Goal: Book appointment/travel/reservation

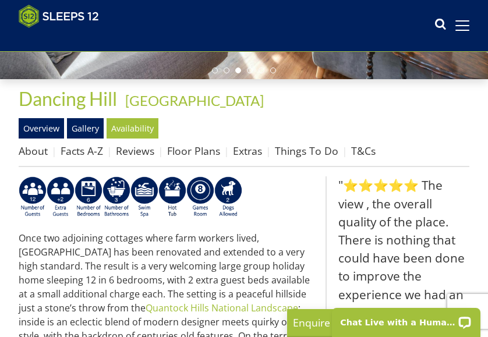
scroll to position [292, 0]
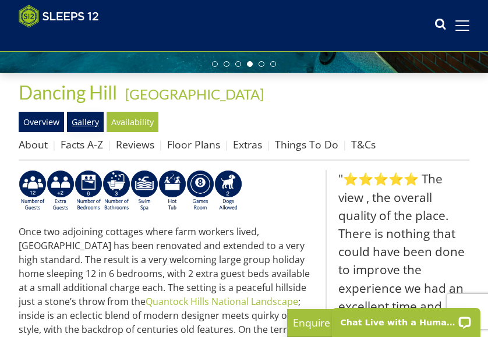
click at [77, 123] on link "Gallery" at bounding box center [85, 122] width 37 height 20
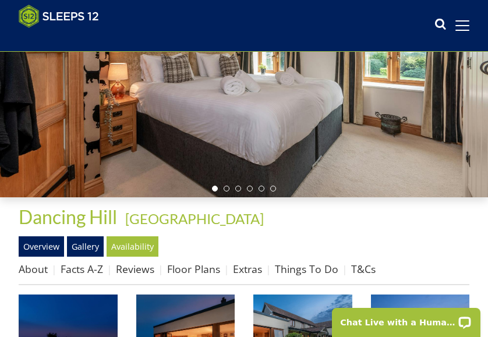
scroll to position [176, 0]
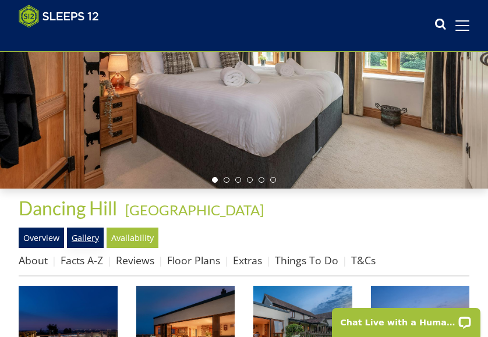
click at [87, 239] on link "Gallery" at bounding box center [85, 238] width 37 height 20
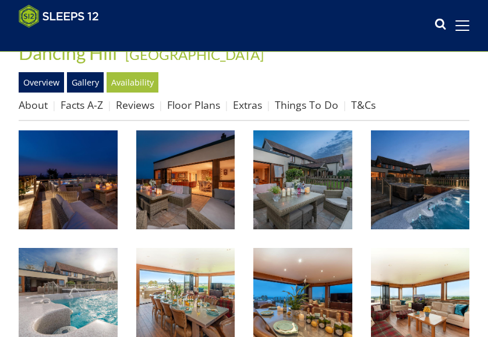
scroll to position [333, 0]
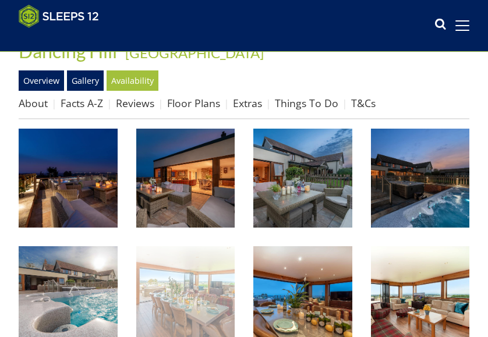
click at [184, 286] on img at bounding box center [185, 295] width 99 height 99
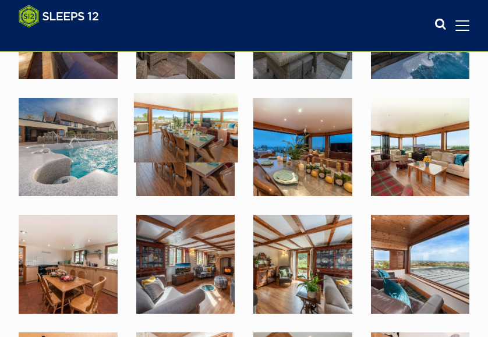
scroll to position [488, 0]
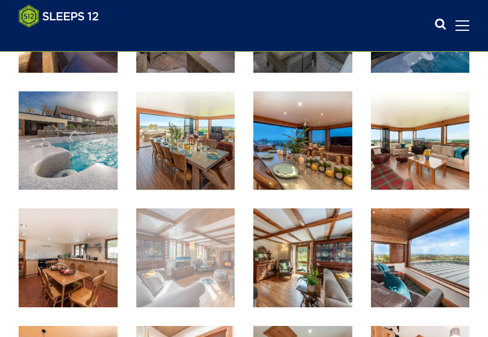
click at [196, 247] on img at bounding box center [185, 257] width 99 height 99
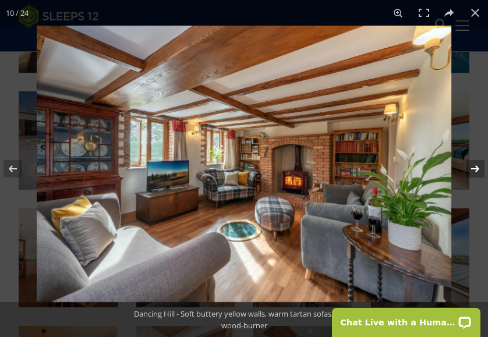
scroll to position [0, 0]
click at [473, 168] on button at bounding box center [467, 169] width 41 height 58
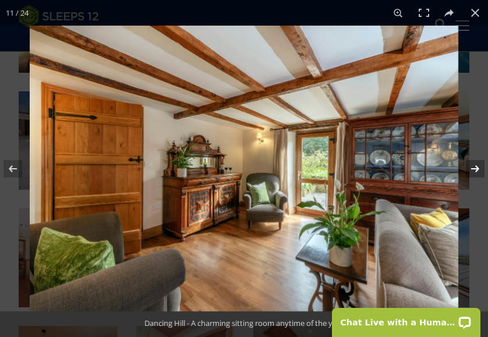
click at [473, 168] on button at bounding box center [467, 169] width 41 height 58
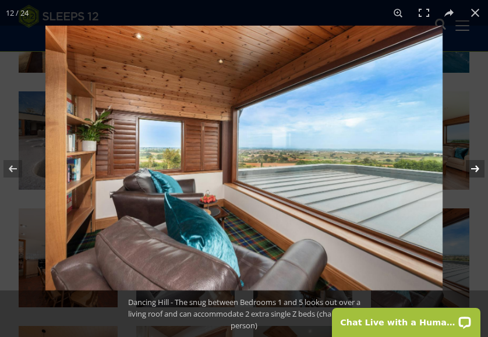
click at [473, 168] on button at bounding box center [467, 169] width 41 height 58
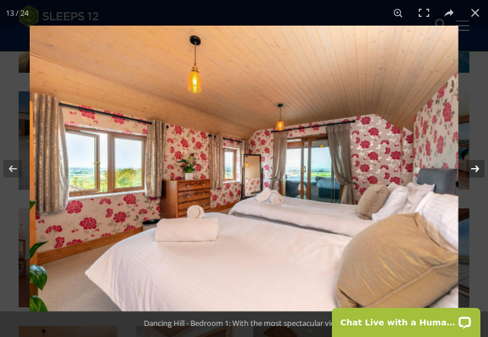
click at [473, 168] on button at bounding box center [467, 169] width 41 height 58
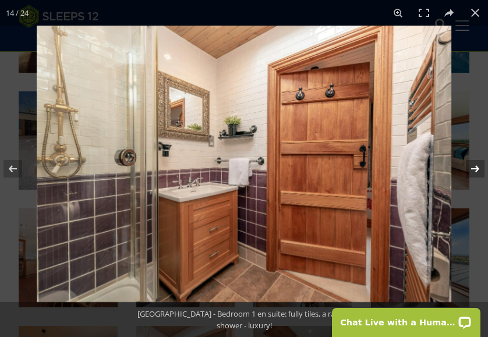
click at [473, 168] on button at bounding box center [467, 169] width 41 height 58
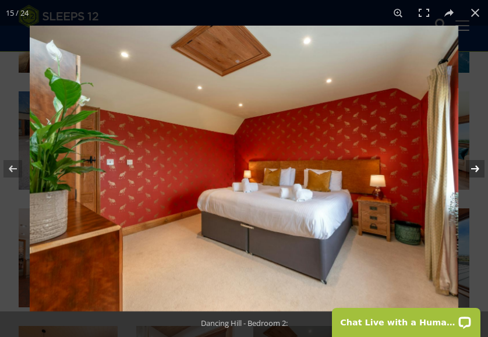
click at [475, 169] on button at bounding box center [467, 169] width 41 height 58
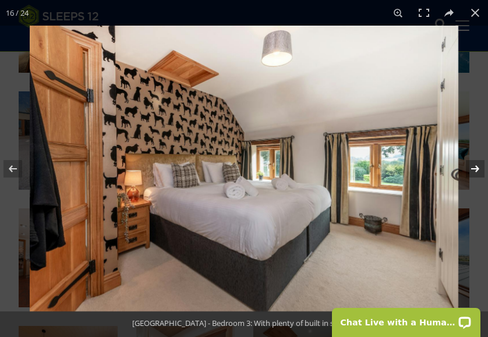
click at [475, 169] on button at bounding box center [467, 169] width 41 height 58
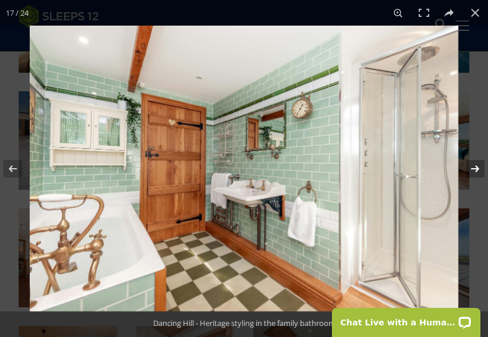
click at [475, 169] on button at bounding box center [467, 169] width 41 height 58
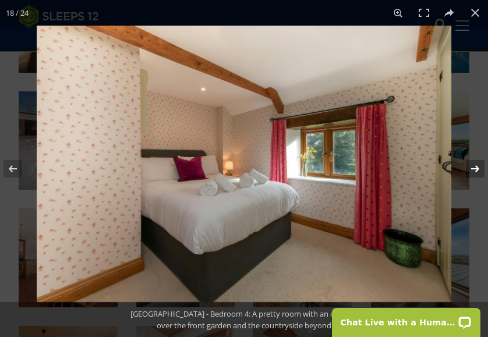
click at [475, 169] on button at bounding box center [467, 169] width 41 height 58
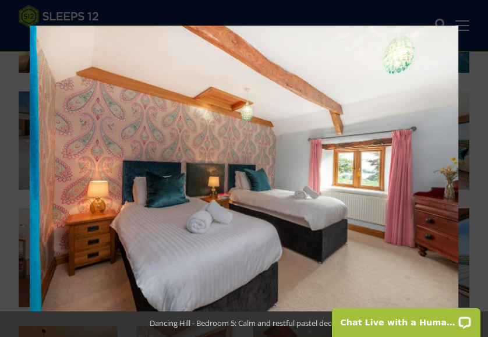
click at [475, 169] on button at bounding box center [467, 169] width 41 height 58
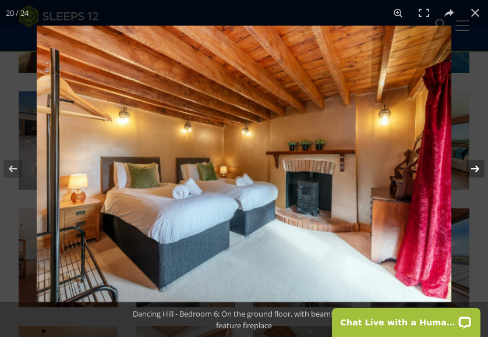
click at [477, 168] on button at bounding box center [467, 169] width 41 height 58
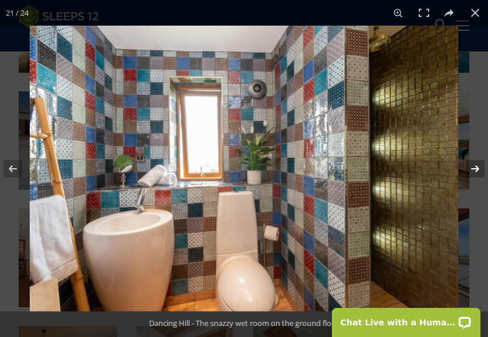
click at [477, 168] on button at bounding box center [467, 169] width 41 height 58
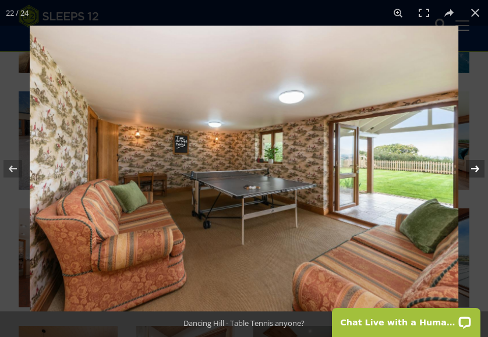
click at [477, 168] on button at bounding box center [467, 169] width 41 height 58
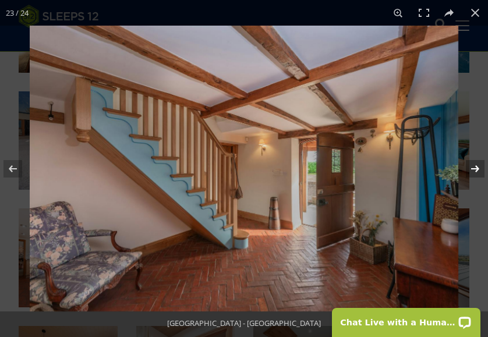
click at [477, 168] on button at bounding box center [467, 169] width 41 height 58
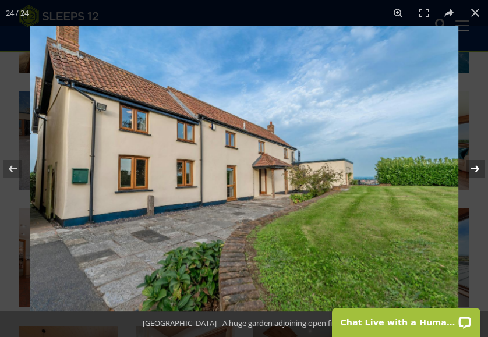
click at [477, 168] on button at bounding box center [467, 169] width 41 height 58
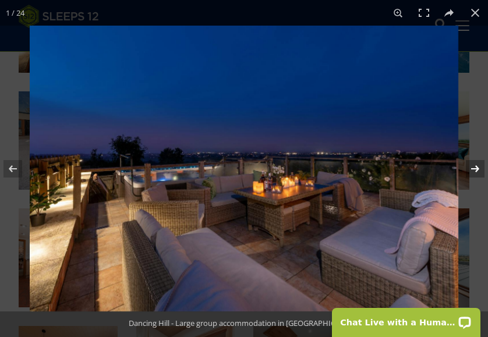
click at [477, 168] on button at bounding box center [467, 169] width 41 height 58
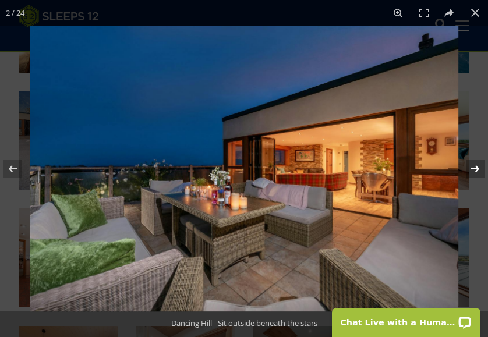
click at [477, 168] on button at bounding box center [467, 169] width 41 height 58
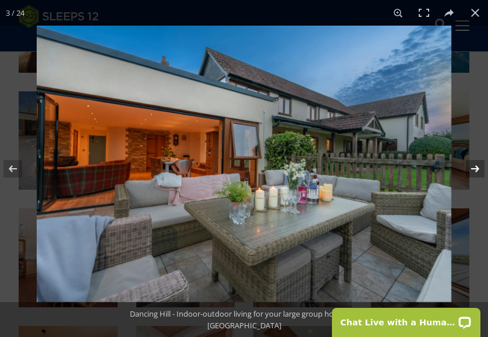
click at [477, 168] on button at bounding box center [467, 169] width 41 height 58
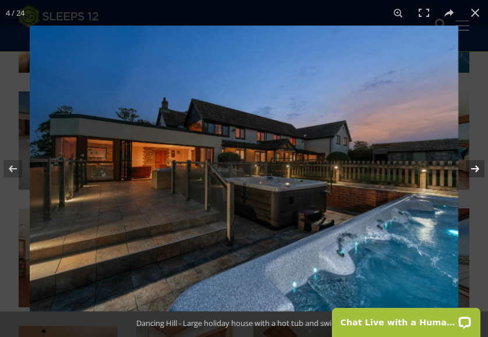
click at [477, 168] on button at bounding box center [467, 169] width 41 height 58
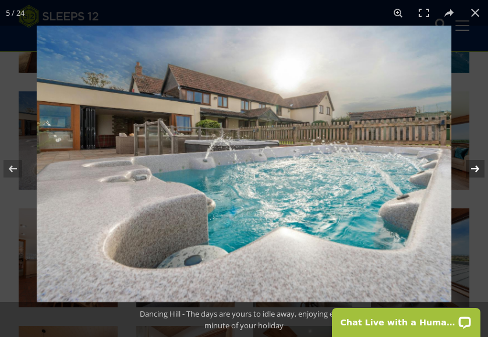
click at [478, 169] on button at bounding box center [467, 169] width 41 height 58
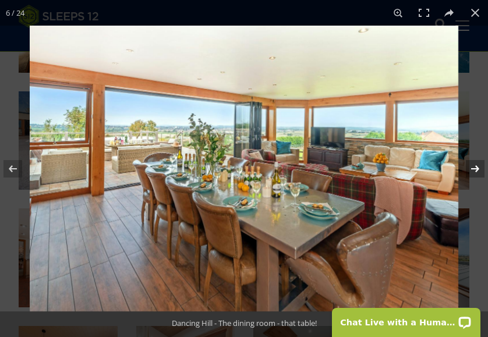
click at [474, 168] on button at bounding box center [467, 169] width 41 height 58
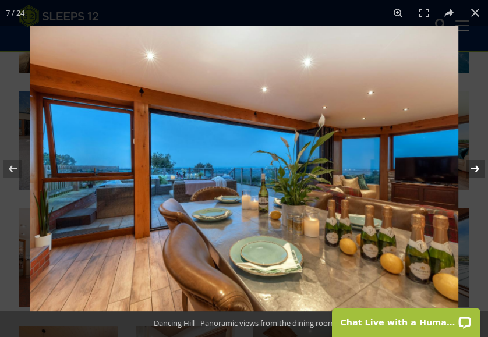
click at [474, 168] on button at bounding box center [467, 169] width 41 height 58
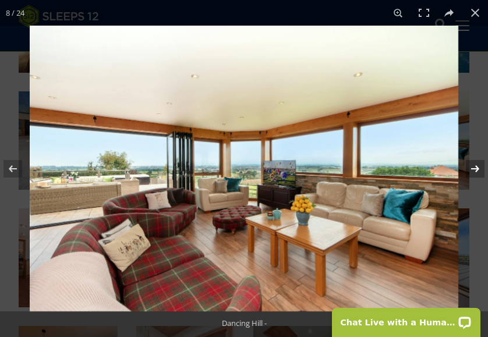
click at [474, 168] on button at bounding box center [467, 169] width 41 height 58
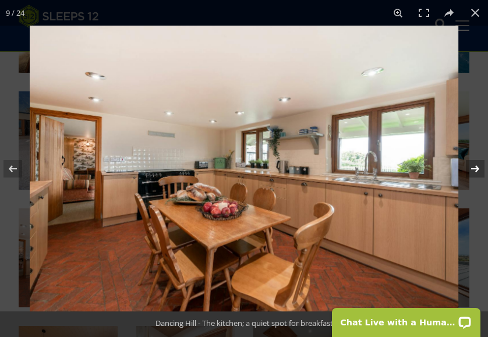
click at [474, 168] on button at bounding box center [467, 169] width 41 height 58
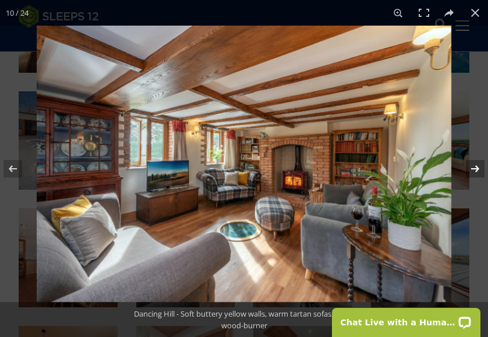
click at [474, 170] on button at bounding box center [467, 169] width 41 height 58
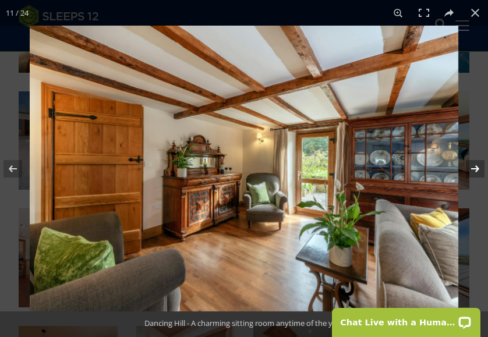
click at [475, 171] on button at bounding box center [467, 169] width 41 height 58
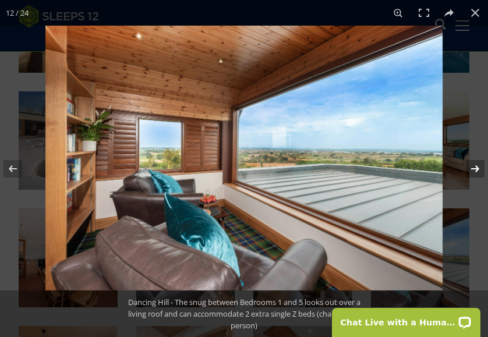
click at [476, 168] on button at bounding box center [467, 169] width 41 height 58
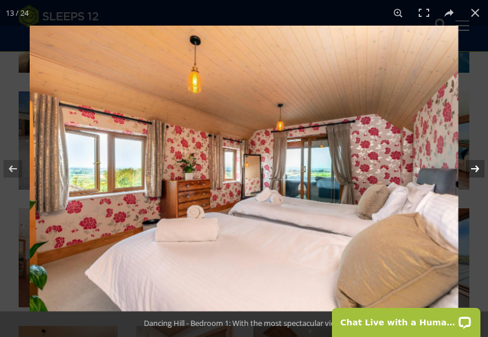
click at [476, 168] on button at bounding box center [467, 169] width 41 height 58
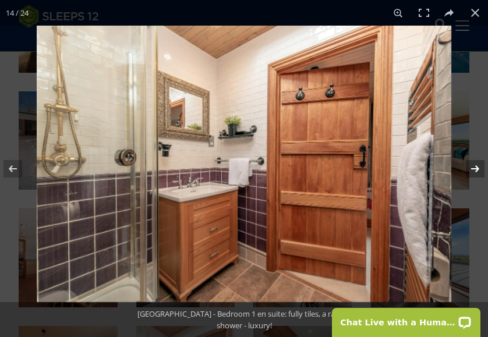
click at [476, 169] on button at bounding box center [467, 169] width 41 height 58
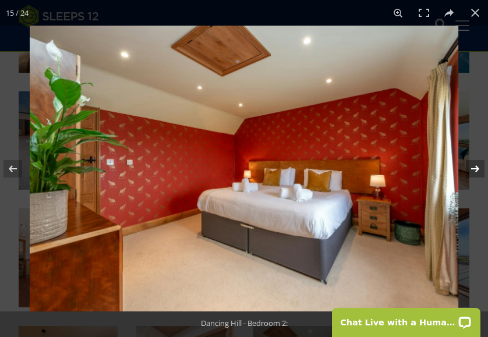
click at [476, 169] on button at bounding box center [467, 169] width 41 height 58
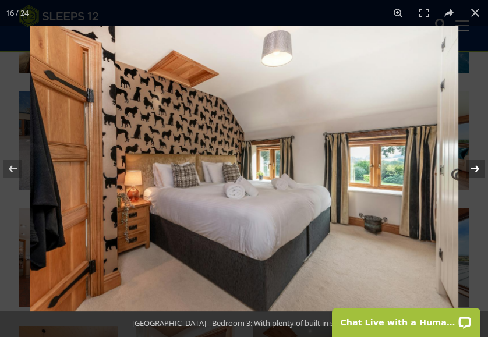
click at [476, 169] on button at bounding box center [467, 169] width 41 height 58
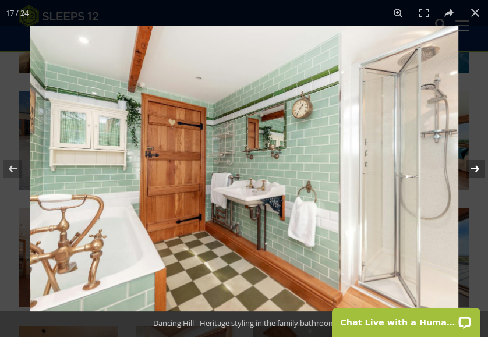
click at [476, 169] on button at bounding box center [467, 169] width 41 height 58
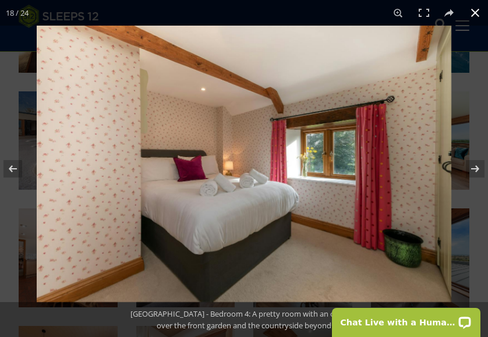
click at [471, 15] on button at bounding box center [475, 13] width 26 height 26
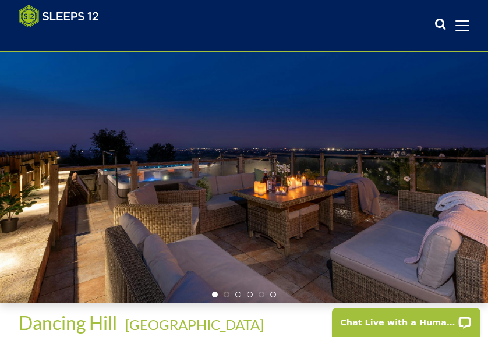
scroll to position [216, 0]
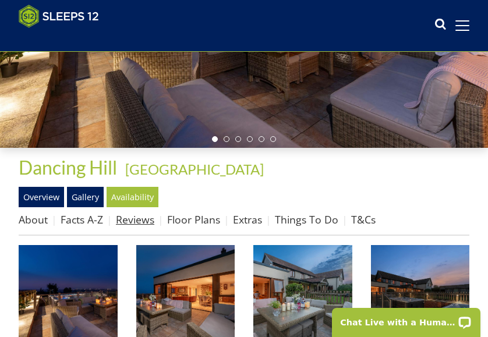
click at [138, 221] on link "Reviews" at bounding box center [135, 219] width 38 height 14
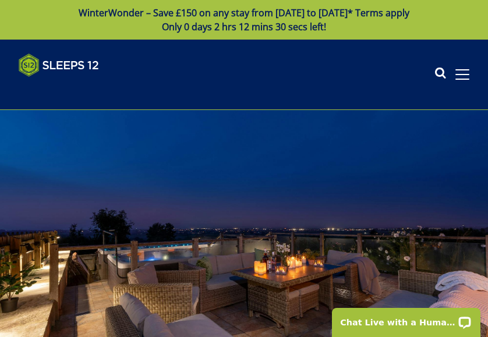
scroll to position [216, 0]
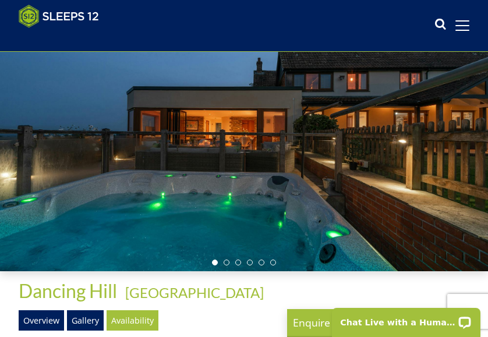
scroll to position [98, 0]
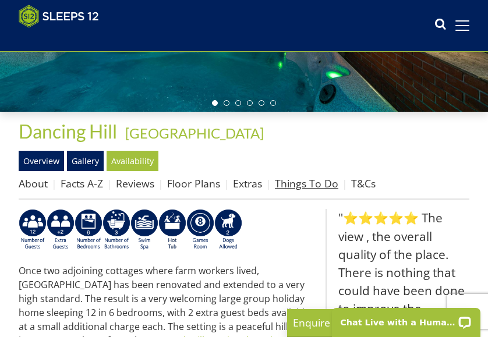
click at [308, 189] on link "Things To Do" at bounding box center [306, 183] width 63 height 14
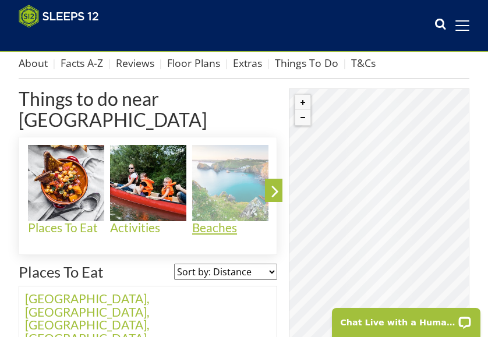
scroll to position [374, 0]
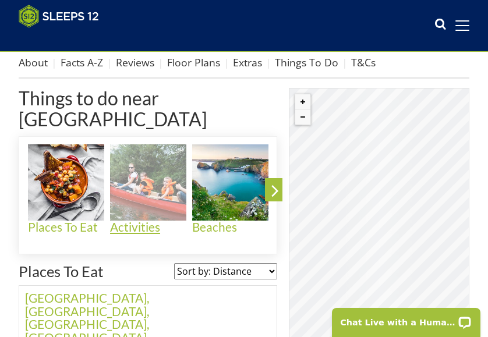
click at [144, 170] on img at bounding box center [148, 182] width 76 height 76
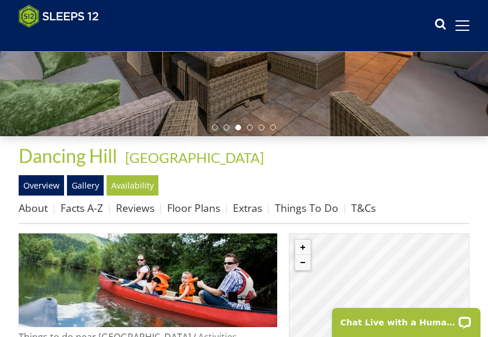
scroll to position [260, 0]
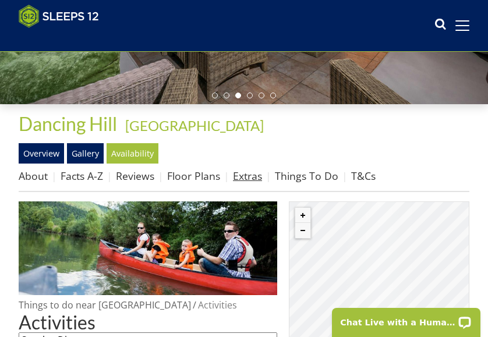
click at [248, 178] on link "Extras" at bounding box center [247, 176] width 29 height 14
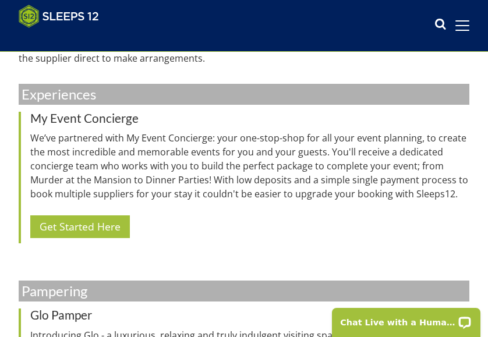
scroll to position [1043, 0]
click at [89, 227] on link "Get Started Here" at bounding box center [80, 226] width 100 height 23
